Goal: Navigation & Orientation: Find specific page/section

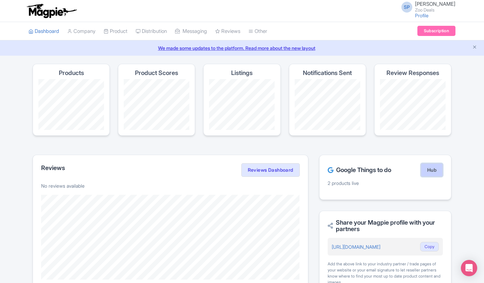
click at [430, 172] on link "Hub" at bounding box center [431, 170] width 22 height 14
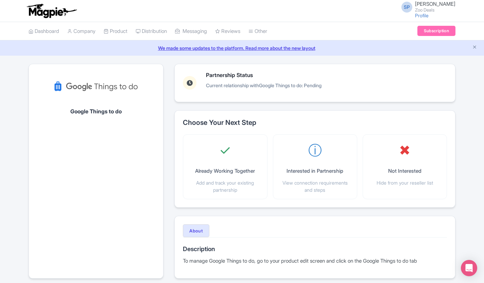
click at [187, 81] on icon at bounding box center [189, 83] width 6 height 6
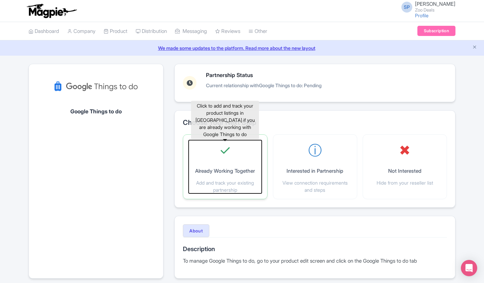
click at [227, 176] on div "✓ Already Working Together Add and track your existing partnership" at bounding box center [224, 166] width 73 height 53
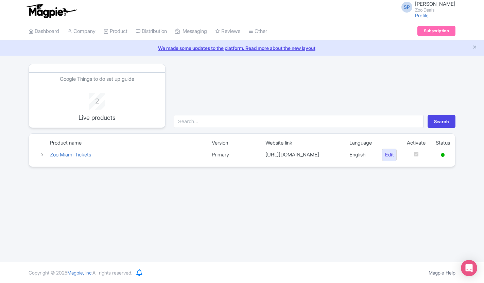
click at [41, 156] on icon at bounding box center [42, 154] width 5 height 5
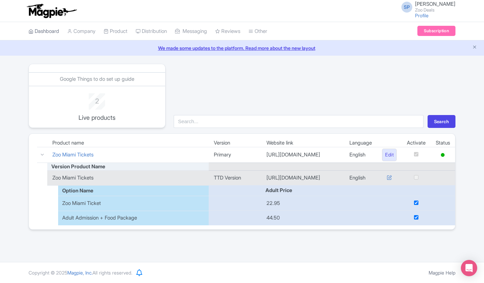
click at [43, 34] on link "Dashboard" at bounding box center [44, 31] width 31 height 19
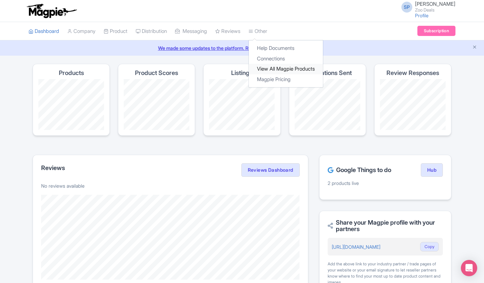
click at [271, 70] on link "View All Magpie Products" at bounding box center [286, 69] width 74 height 11
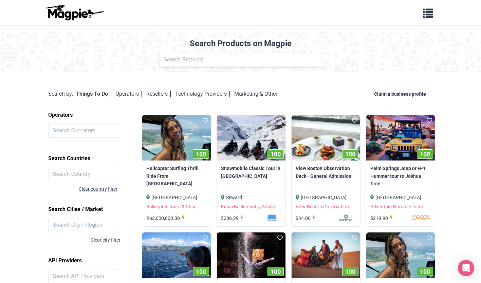
click at [56, 14] on img at bounding box center [74, 12] width 61 height 16
